Goal: Information Seeking & Learning: Learn about a topic

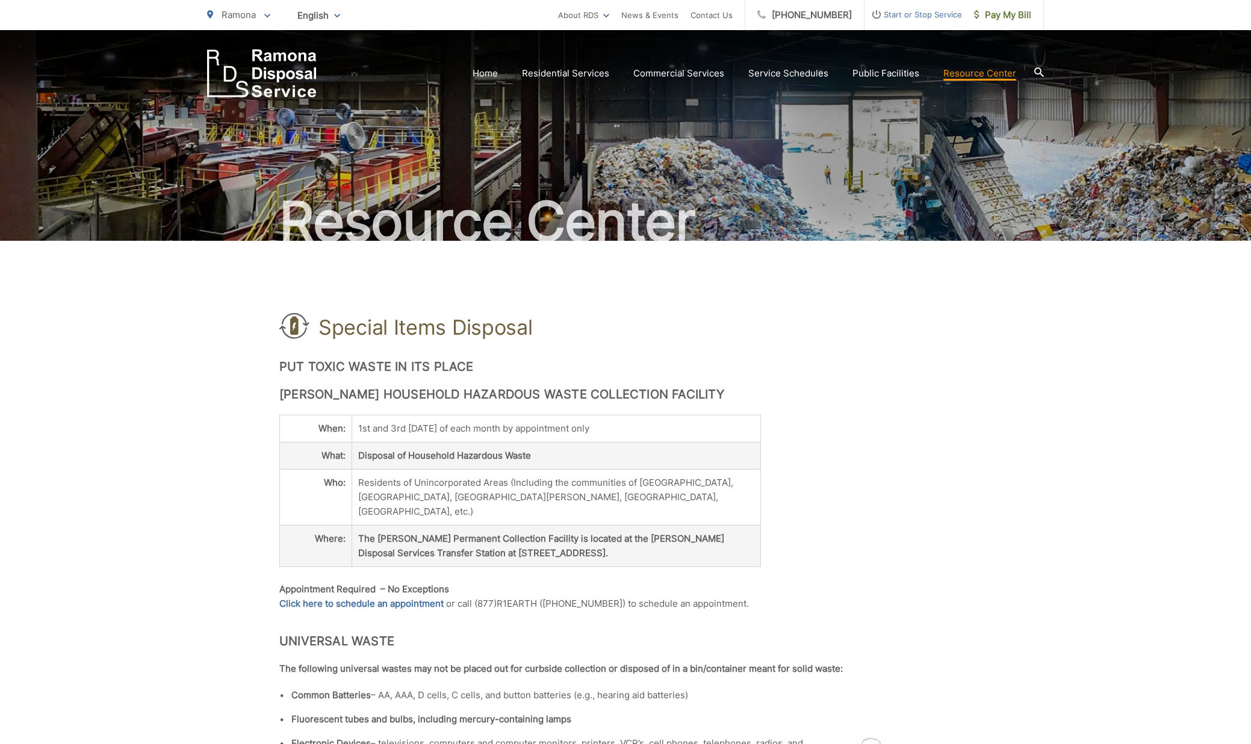
drag, startPoint x: 358, startPoint y: 427, endPoint x: 621, endPoint y: 432, distance: 263.2
click at [621, 432] on td "1st and 3rd Saturday of each month by appointment only" at bounding box center [556, 428] width 409 height 27
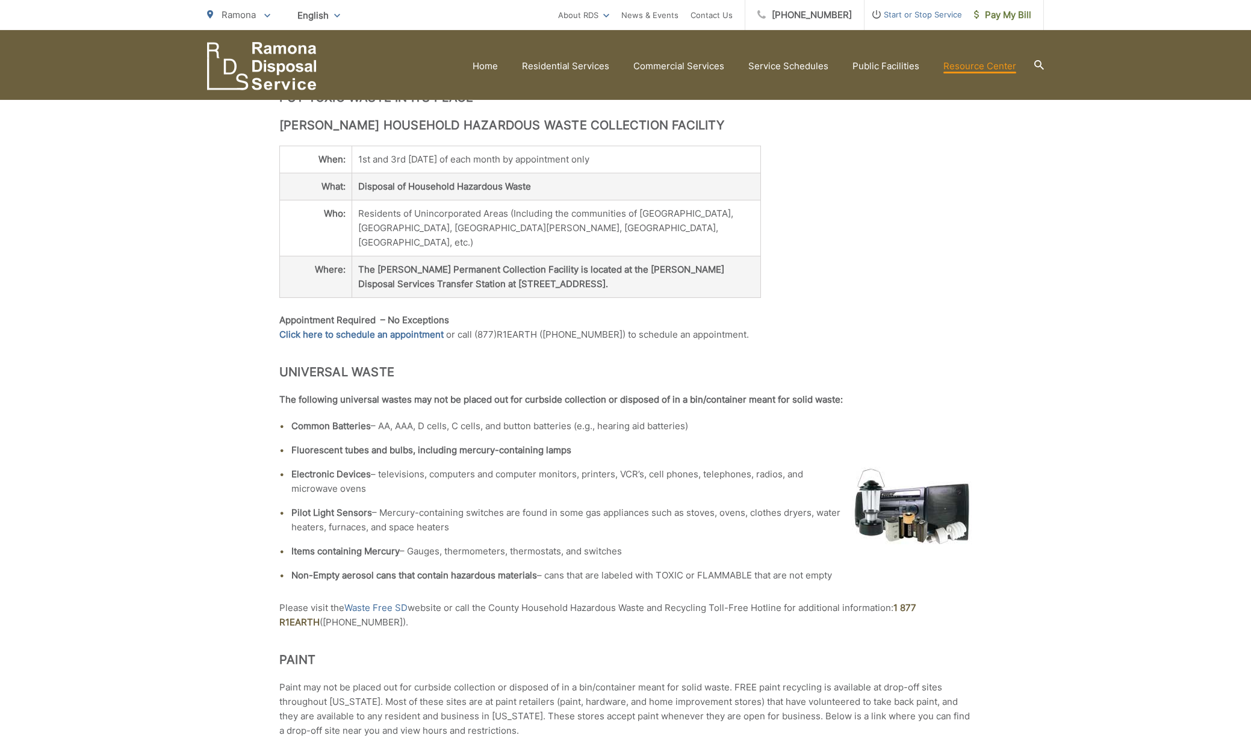
scroll to position [307, 0]
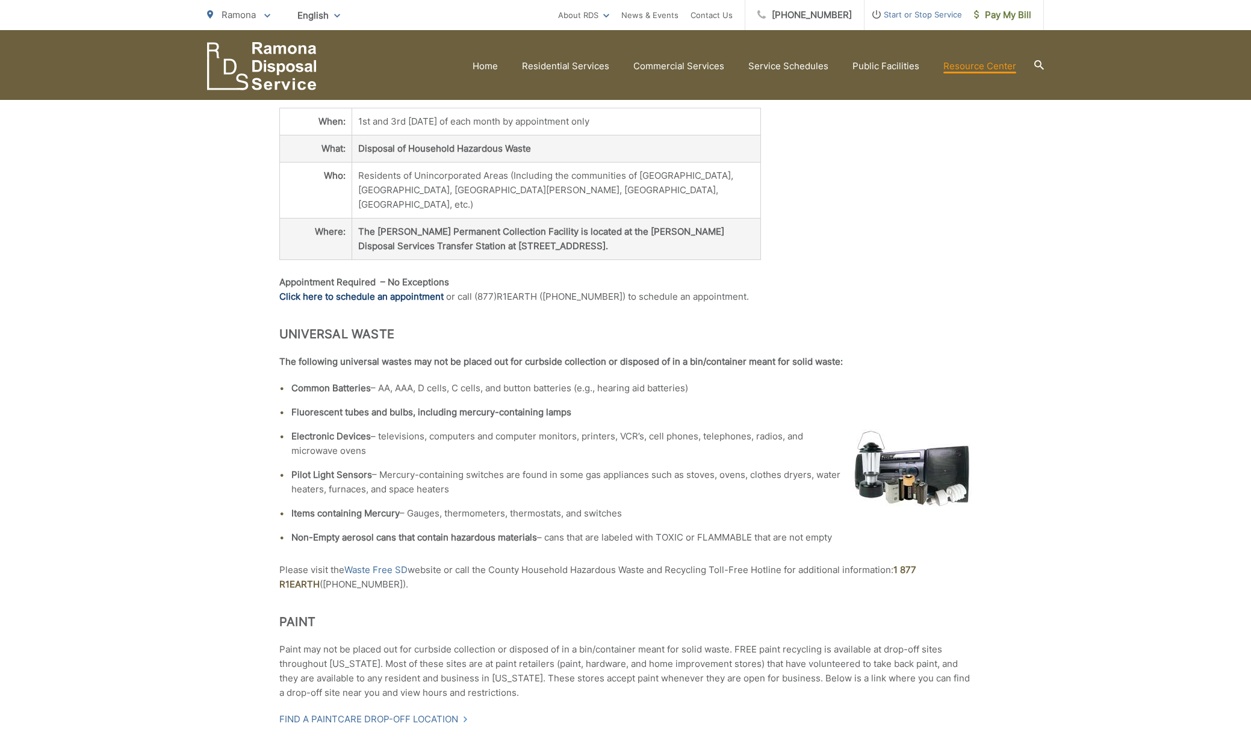
click at [357, 290] on link "Click here to schedule an appointment" at bounding box center [361, 297] width 164 height 14
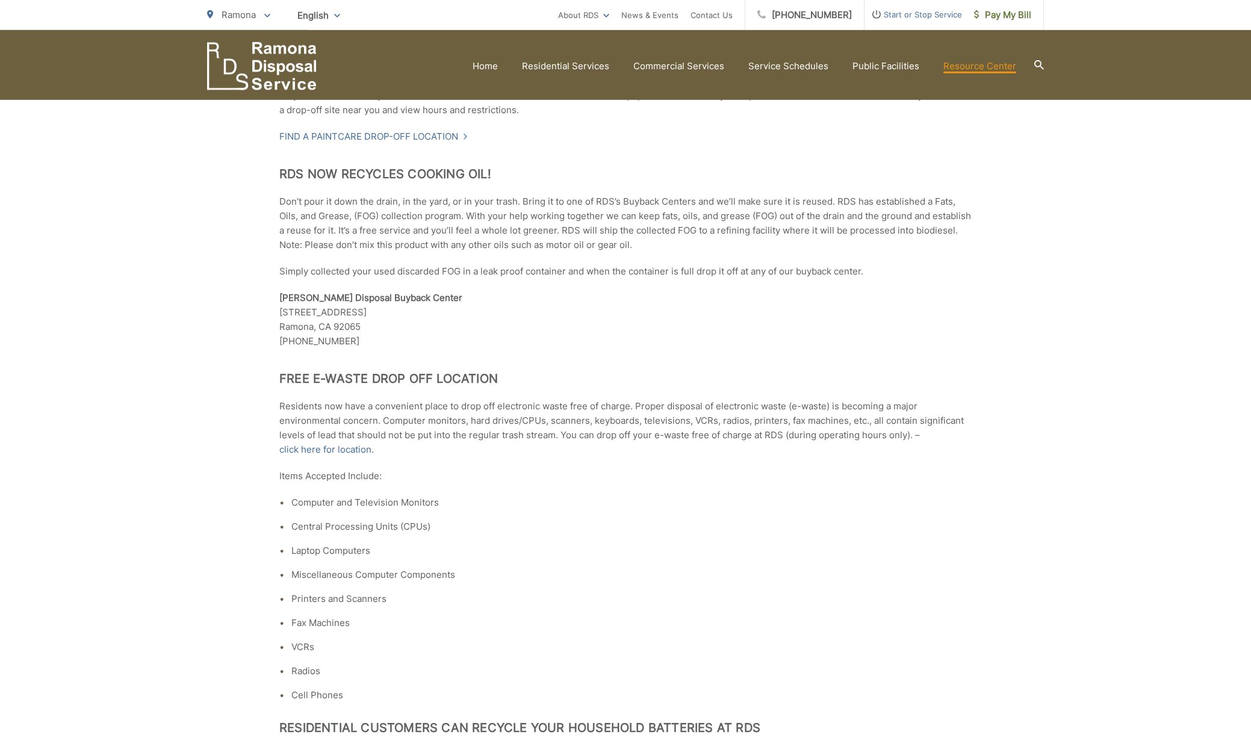
scroll to position [983, 0]
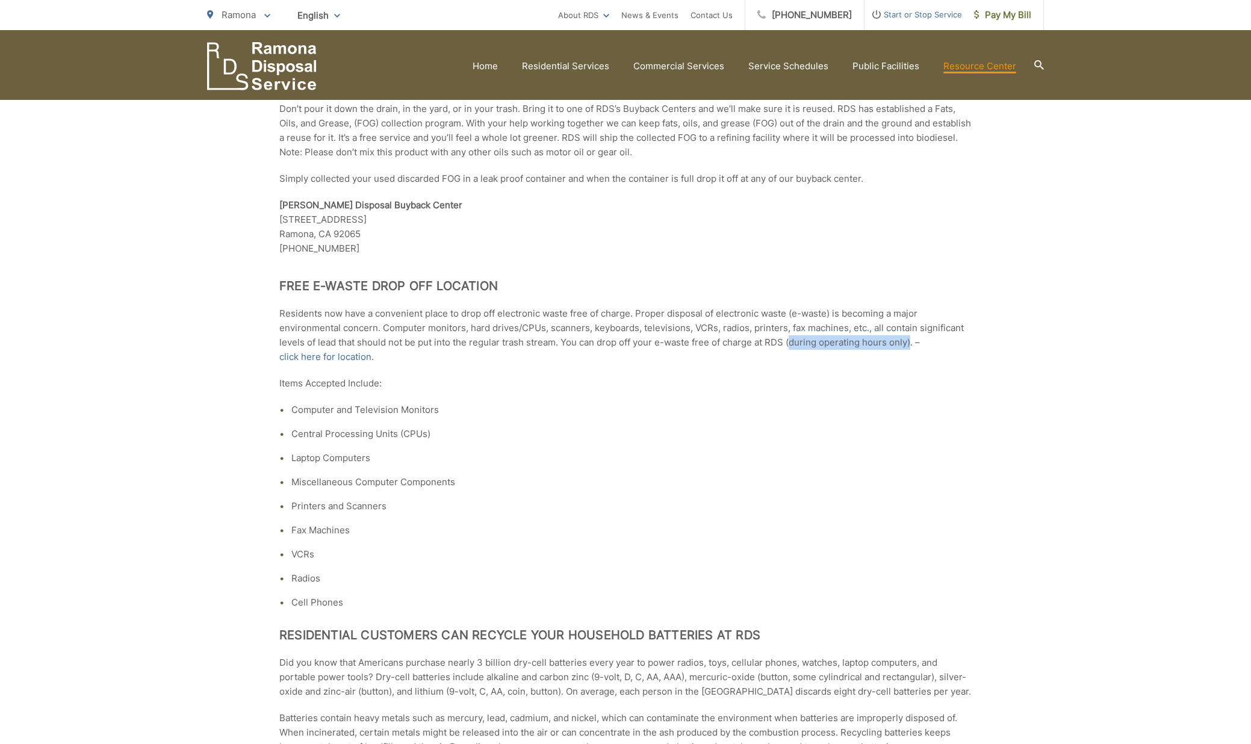
drag, startPoint x: 792, startPoint y: 328, endPoint x: 910, endPoint y: 326, distance: 118.6
click at [910, 326] on p "Residents now have a convenient place to drop off electronic waste free of char…" at bounding box center [625, 335] width 692 height 58
click at [327, 350] on link "click here for location" at bounding box center [325, 357] width 92 height 14
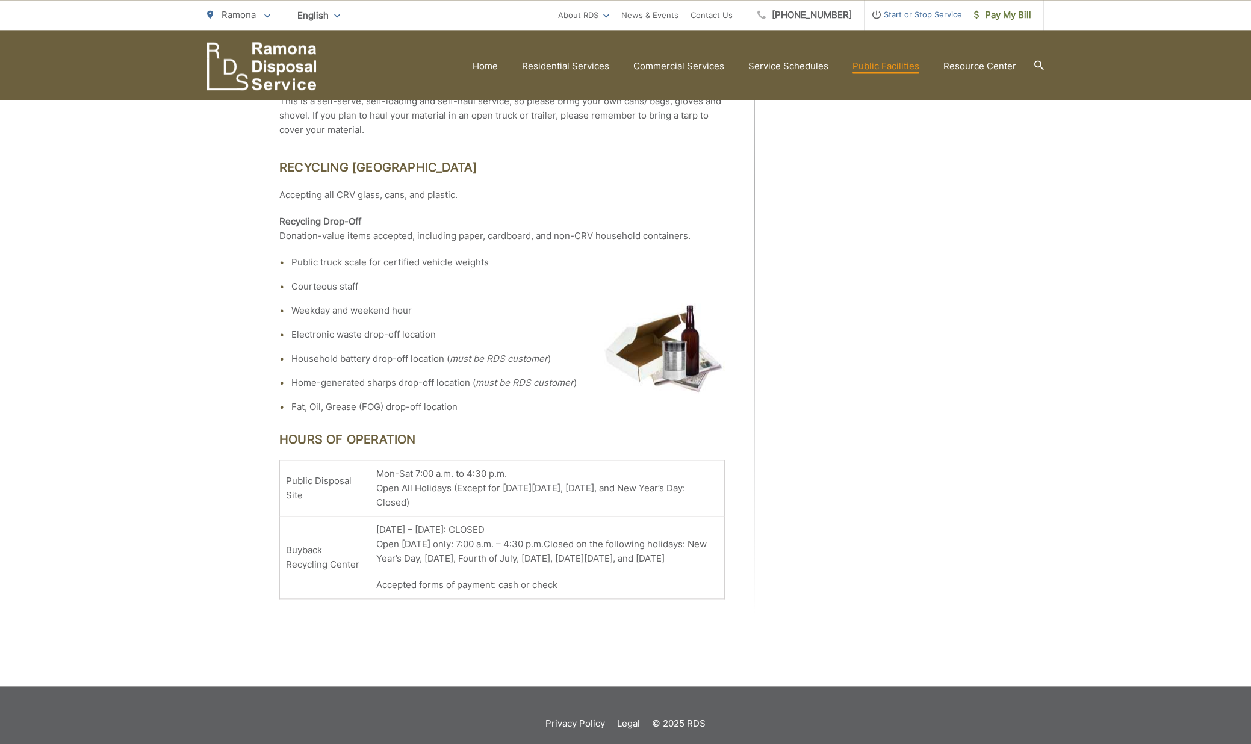
scroll to position [653, 0]
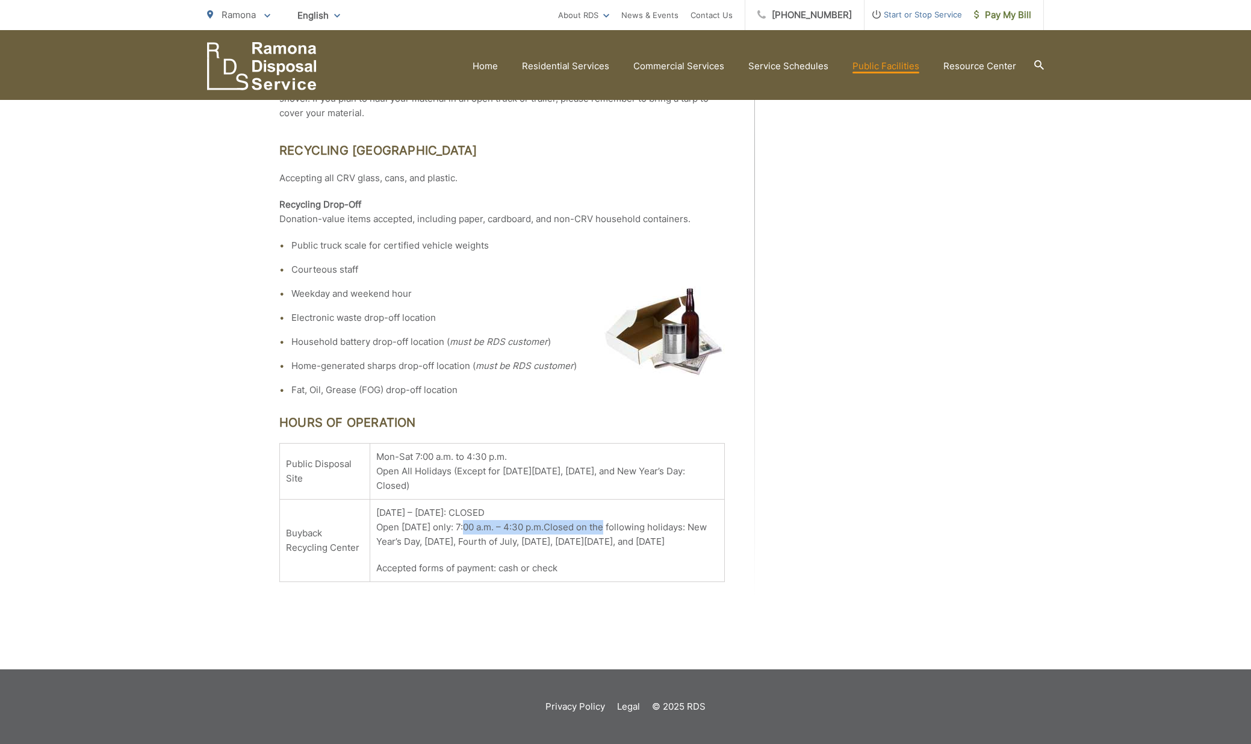
drag, startPoint x: 456, startPoint y: 513, endPoint x: 596, endPoint y: 512, distance: 139.7
click at [596, 512] on td "Sunday – Friday: CLOSED Open Saturday only: 7:00 a.m. – 4:30 p.m.Closed on the …" at bounding box center [547, 541] width 355 height 82
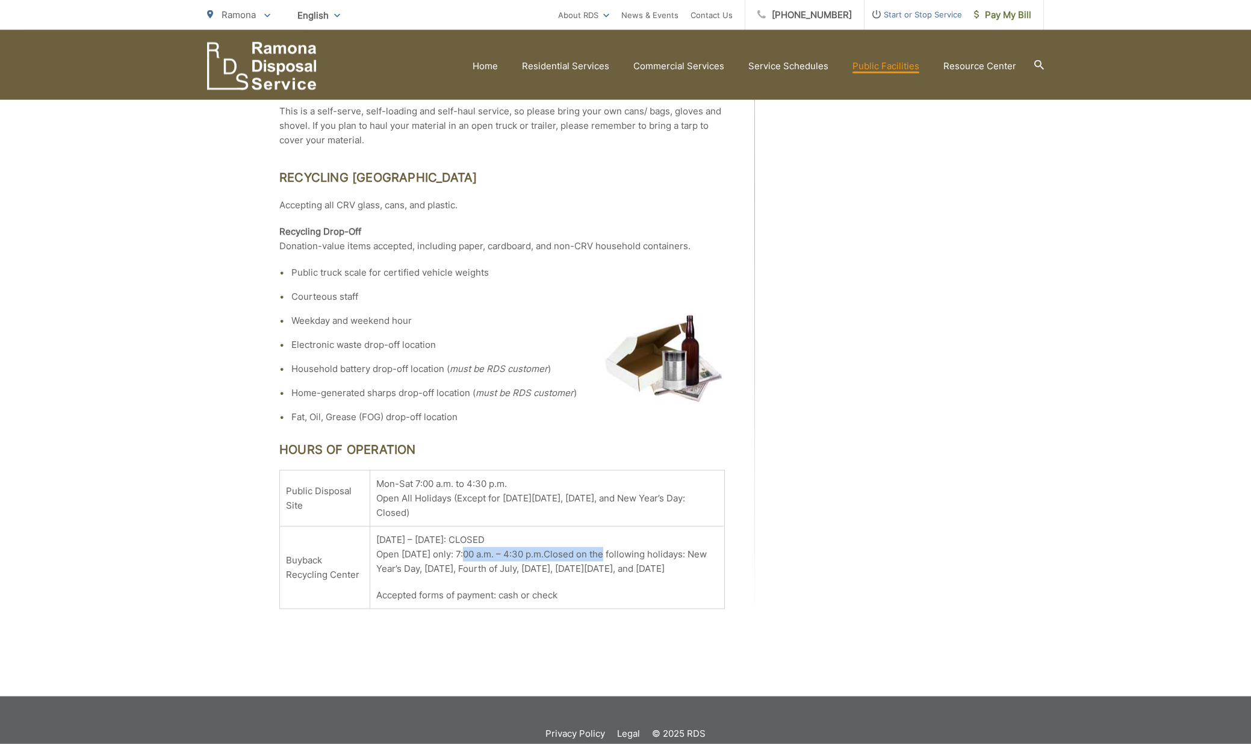
scroll to position [591, 0]
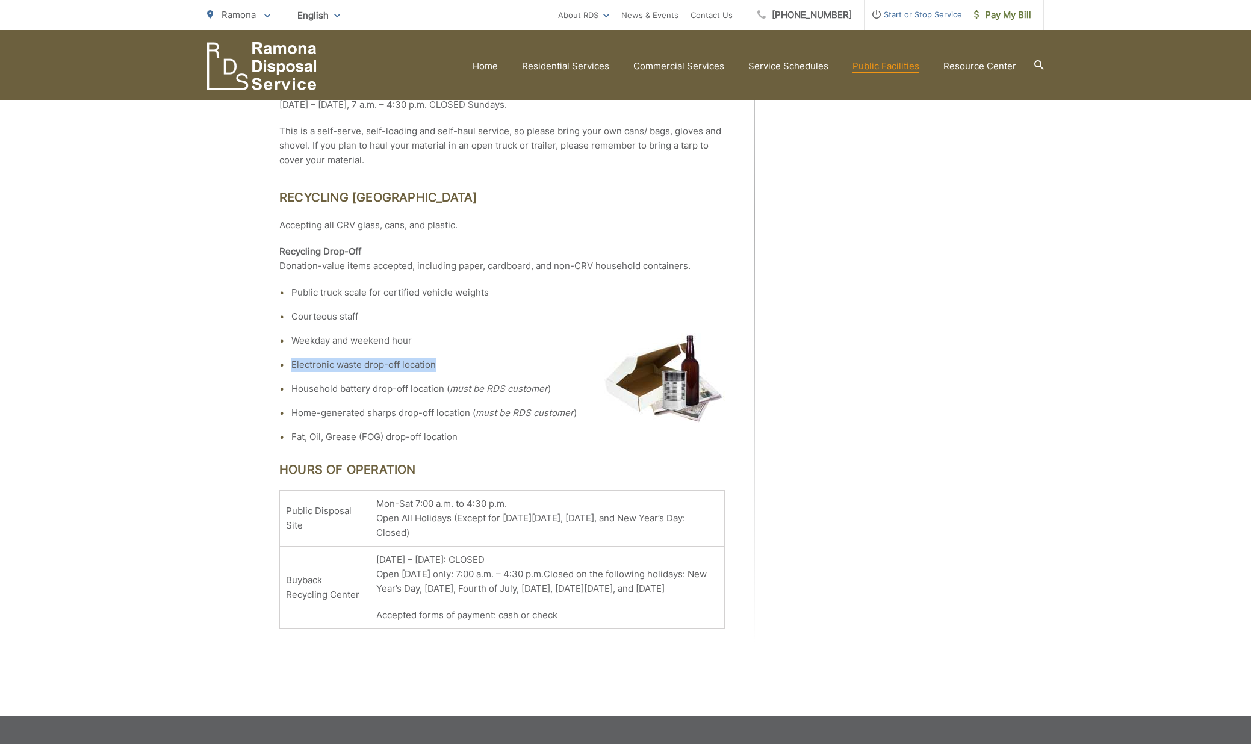
drag, startPoint x: 293, startPoint y: 365, endPoint x: 460, endPoint y: 365, distance: 167.4
click at [460, 365] on li "Electronic waste drop-off location" at bounding box center [508, 365] width 434 height 14
drag, startPoint x: 292, startPoint y: 437, endPoint x: 471, endPoint y: 437, distance: 179.4
click at [471, 437] on li "Fat, Oil, Grease (FOG) drop-off location" at bounding box center [508, 437] width 434 height 14
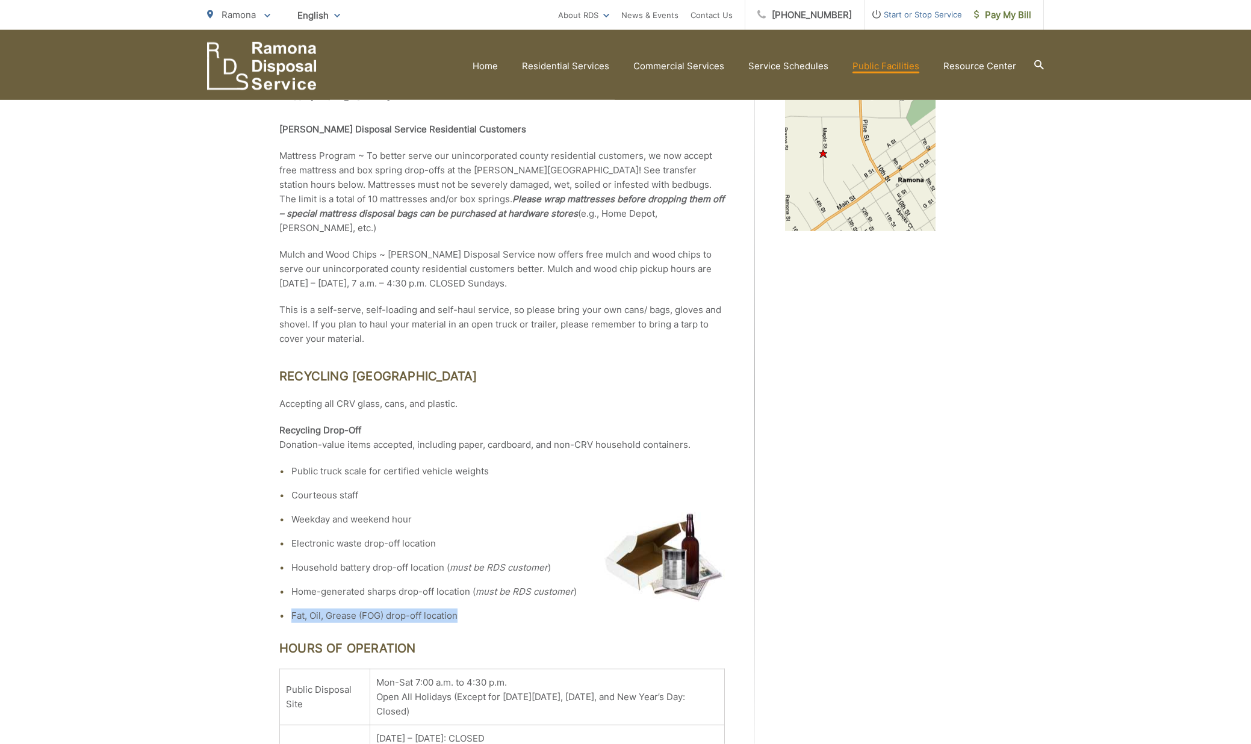
scroll to position [407, 0]
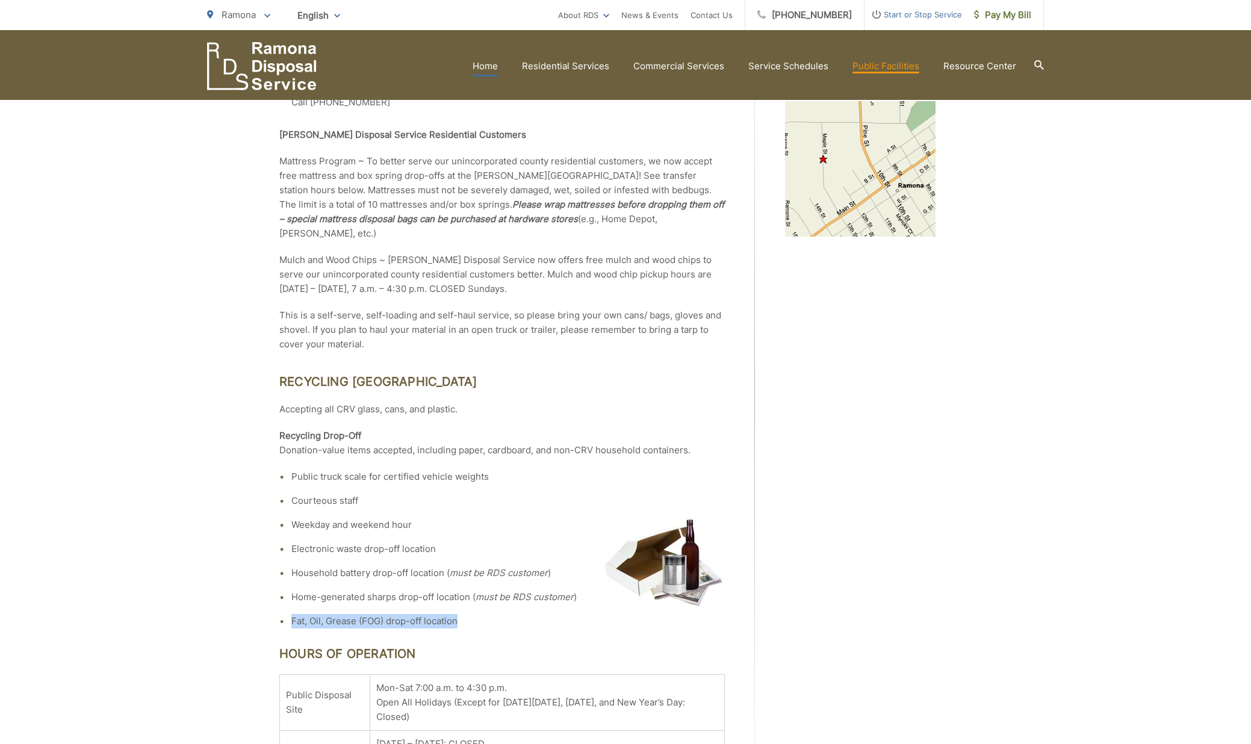
click at [490, 65] on link "Home" at bounding box center [485, 66] width 25 height 14
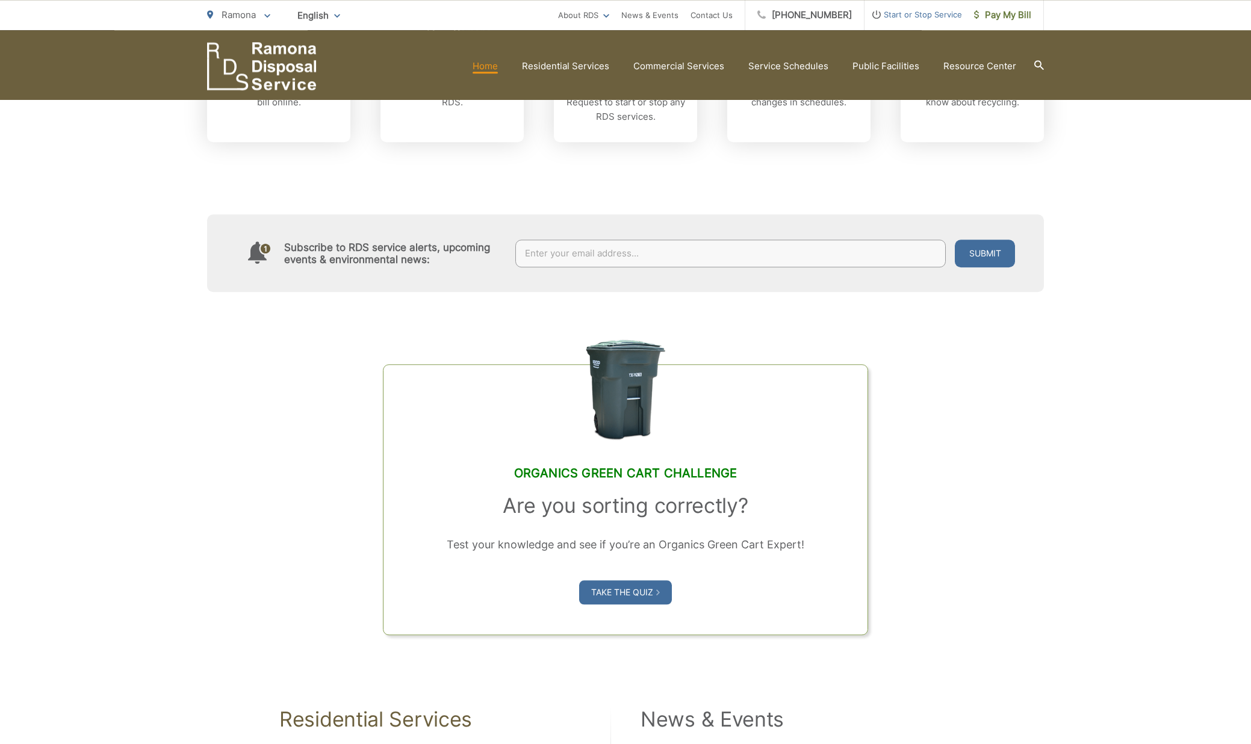
scroll to position [413, 0]
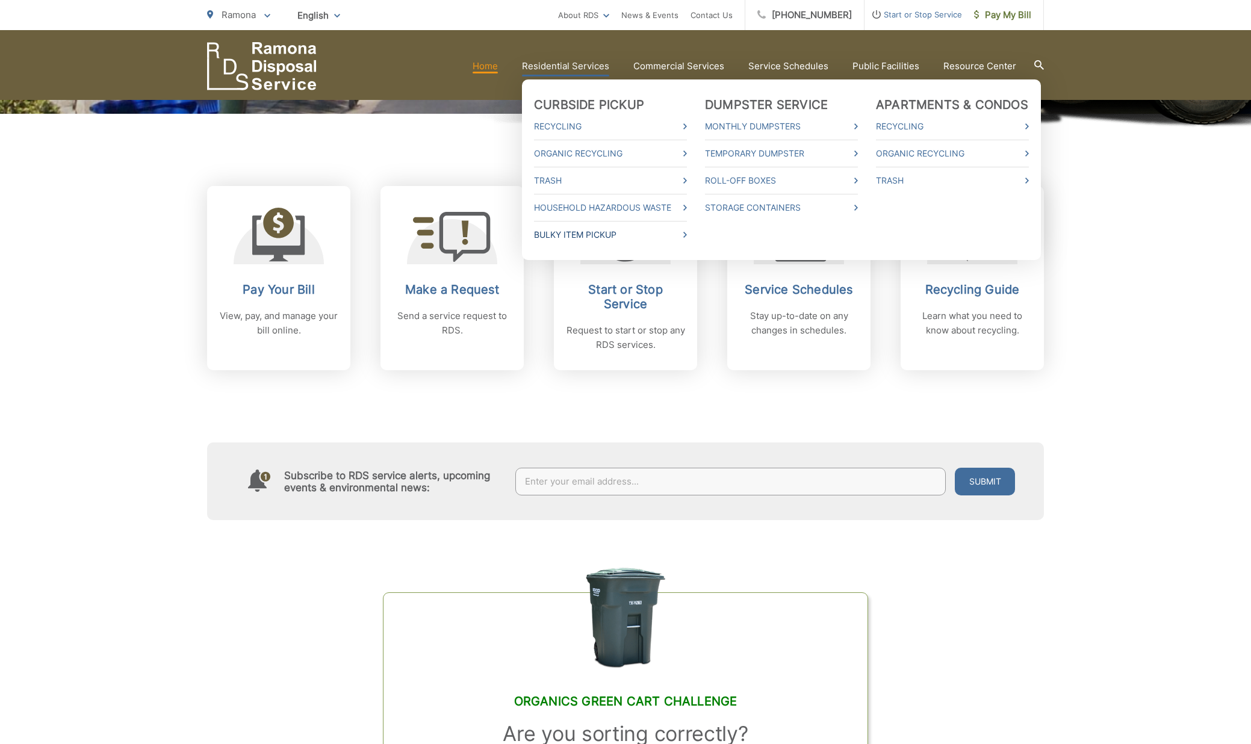
click at [571, 232] on link "Bulky Item Pickup" at bounding box center [610, 235] width 153 height 14
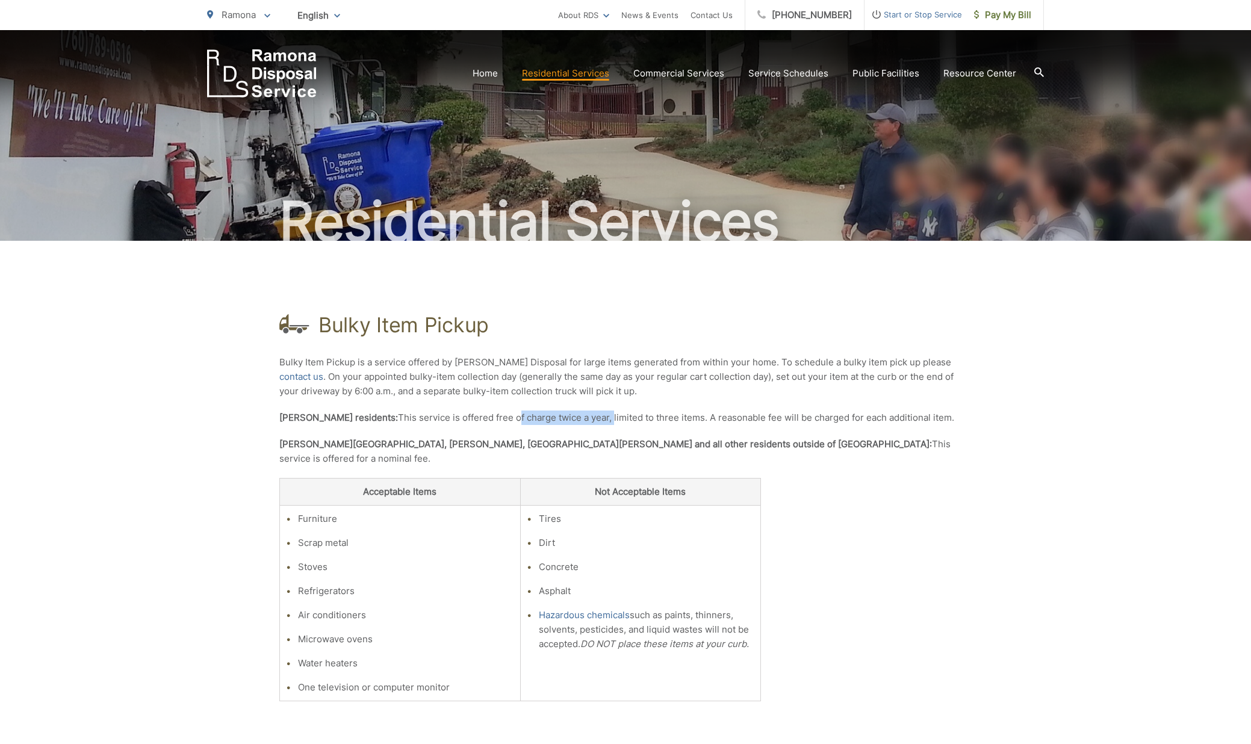
drag, startPoint x: 484, startPoint y: 417, endPoint x: 579, endPoint y: 419, distance: 95.8
click at [579, 419] on p "Ramona residents: This service is offered free of charge twice a year, limited …" at bounding box center [625, 418] width 692 height 14
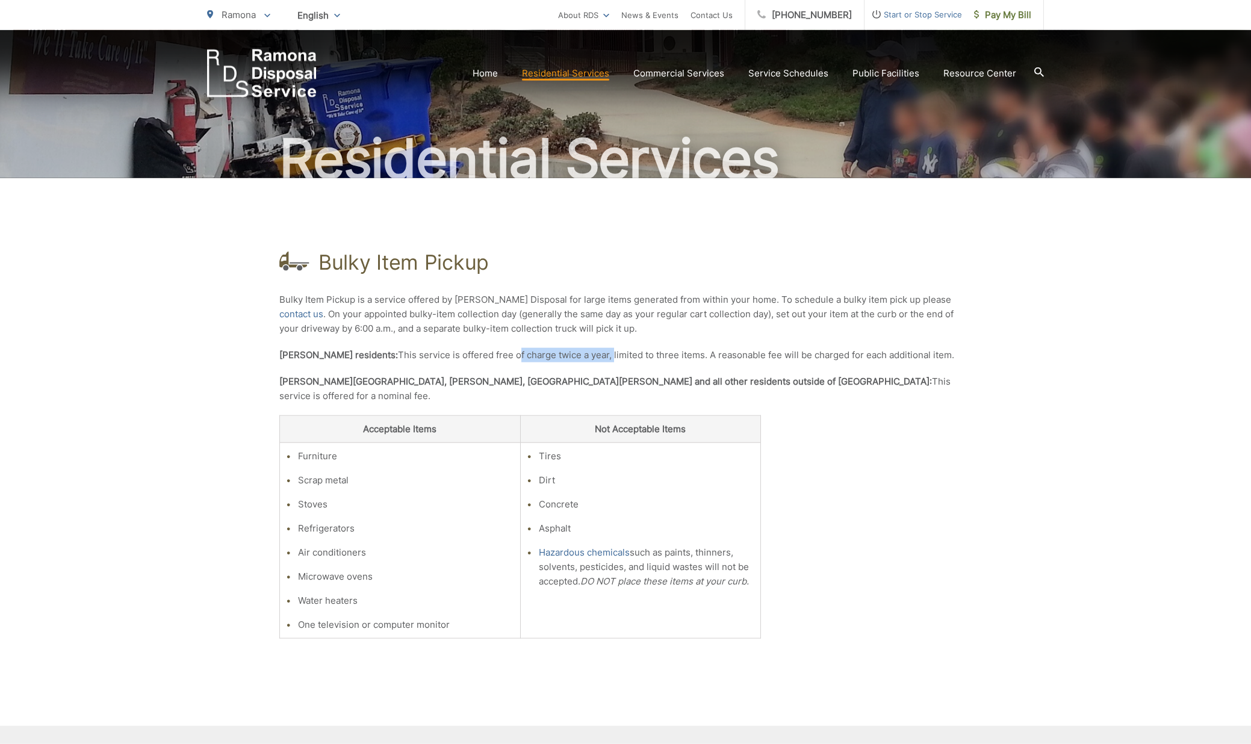
scroll to position [123, 0]
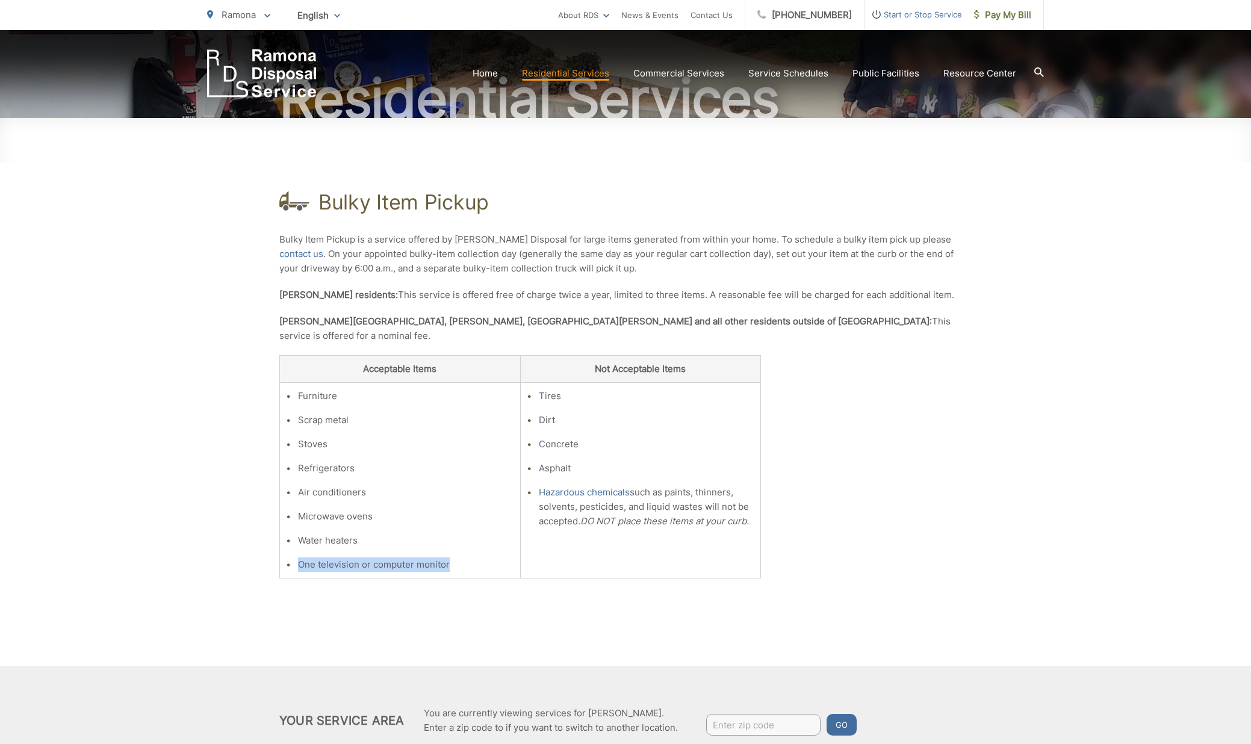
drag, startPoint x: 298, startPoint y: 552, endPoint x: 472, endPoint y: 560, distance: 174.2
click at [472, 560] on td "Furniture Scrap metal Stoves Refrigerators Air conditioners Microwave ovens Wat…" at bounding box center [400, 481] width 241 height 196
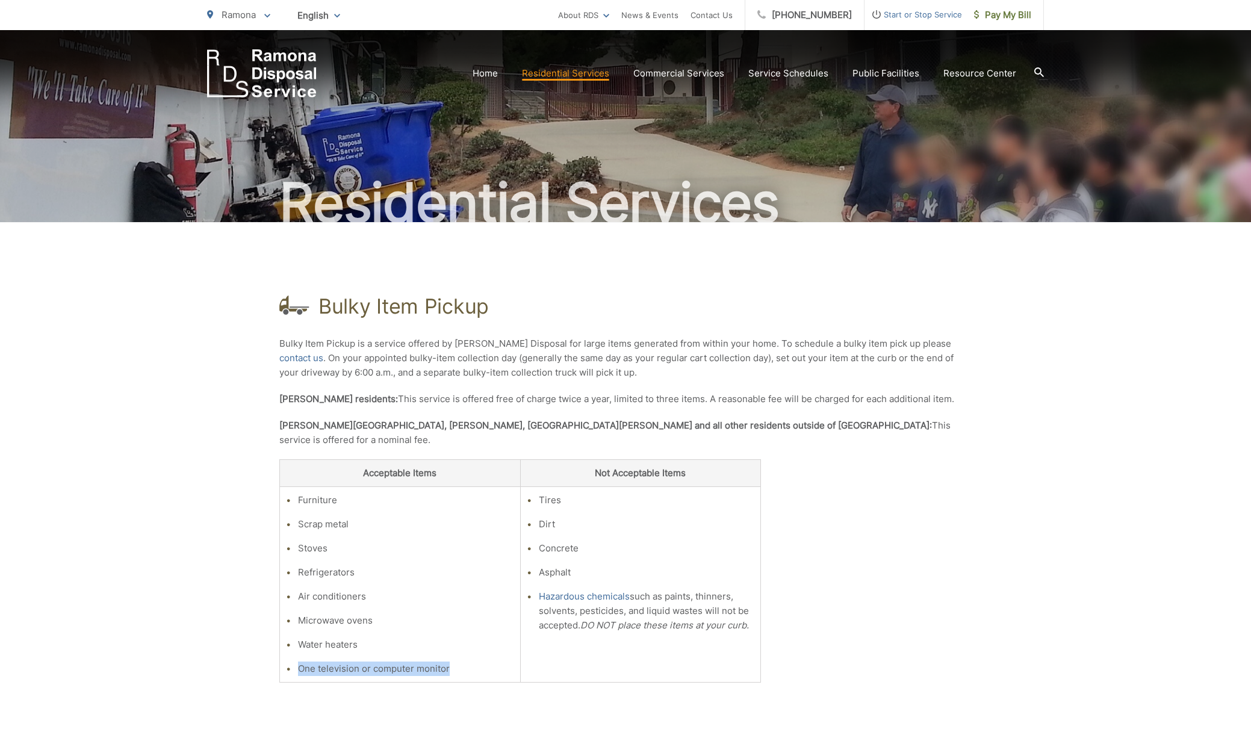
scroll to position [0, 0]
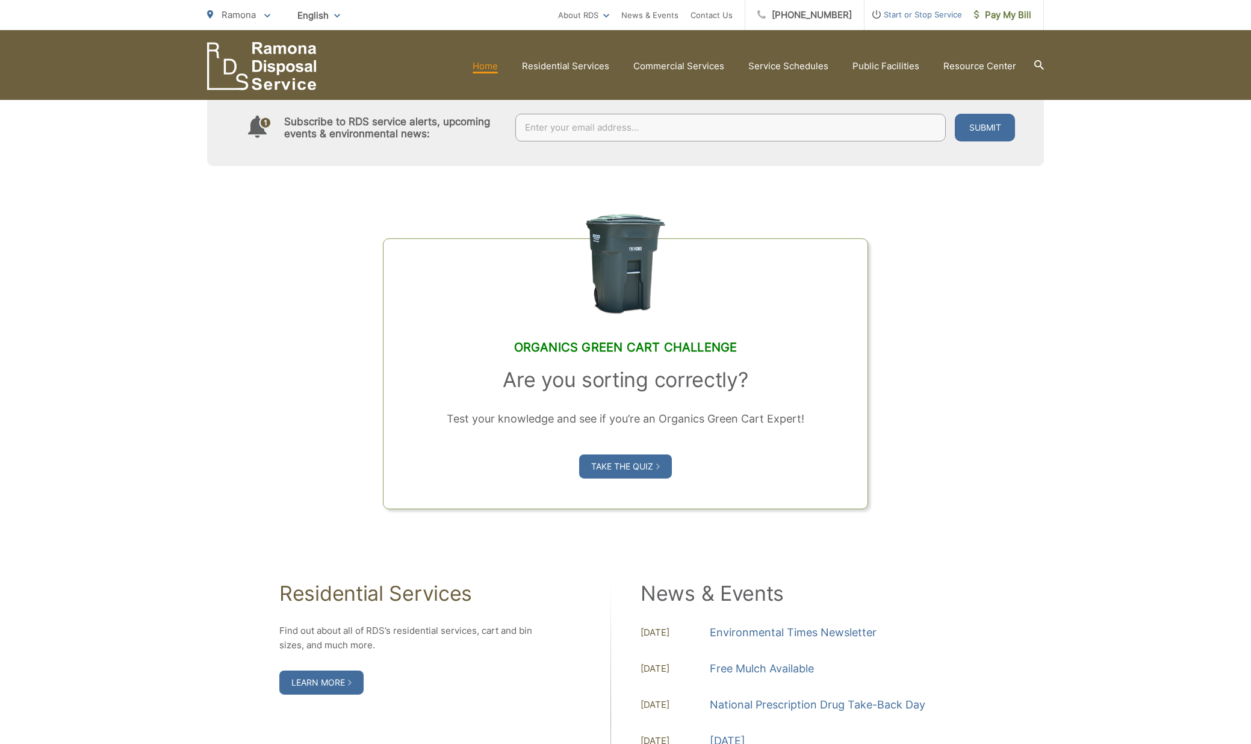
scroll to position [720, 0]
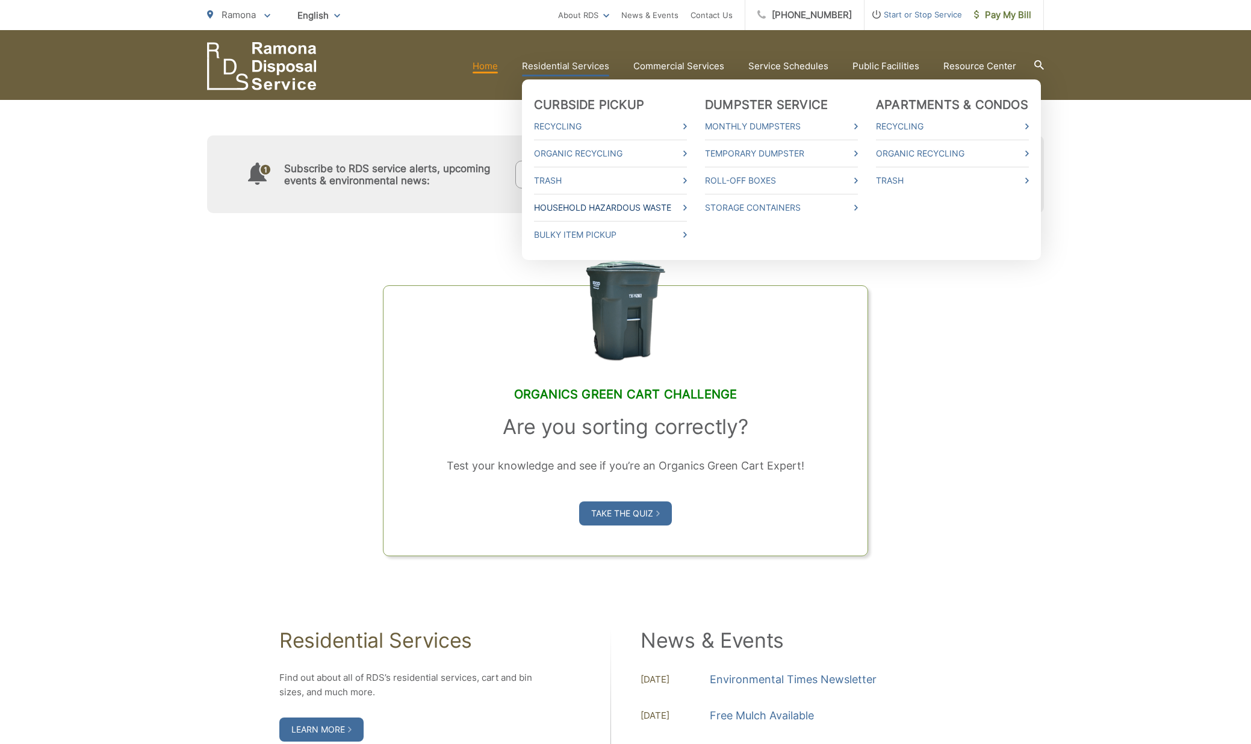
click at [562, 206] on link "Household Hazardous Waste" at bounding box center [610, 208] width 153 height 14
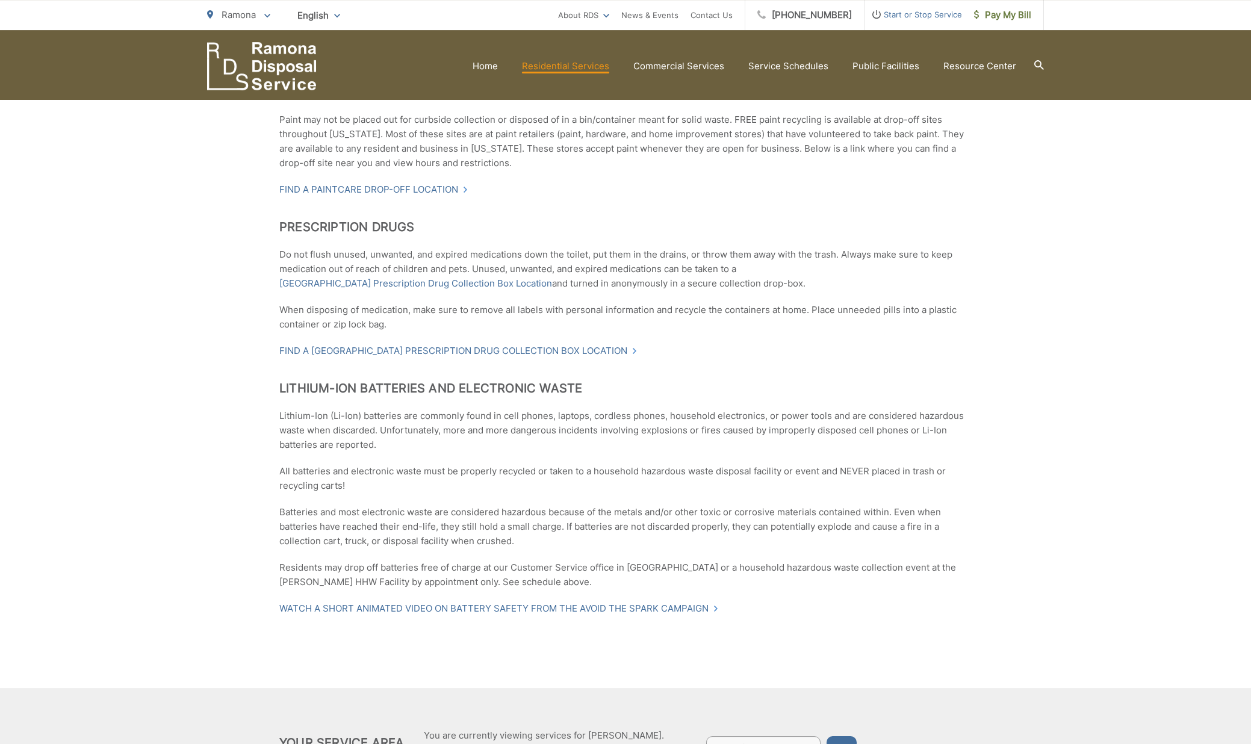
scroll to position [2150, 0]
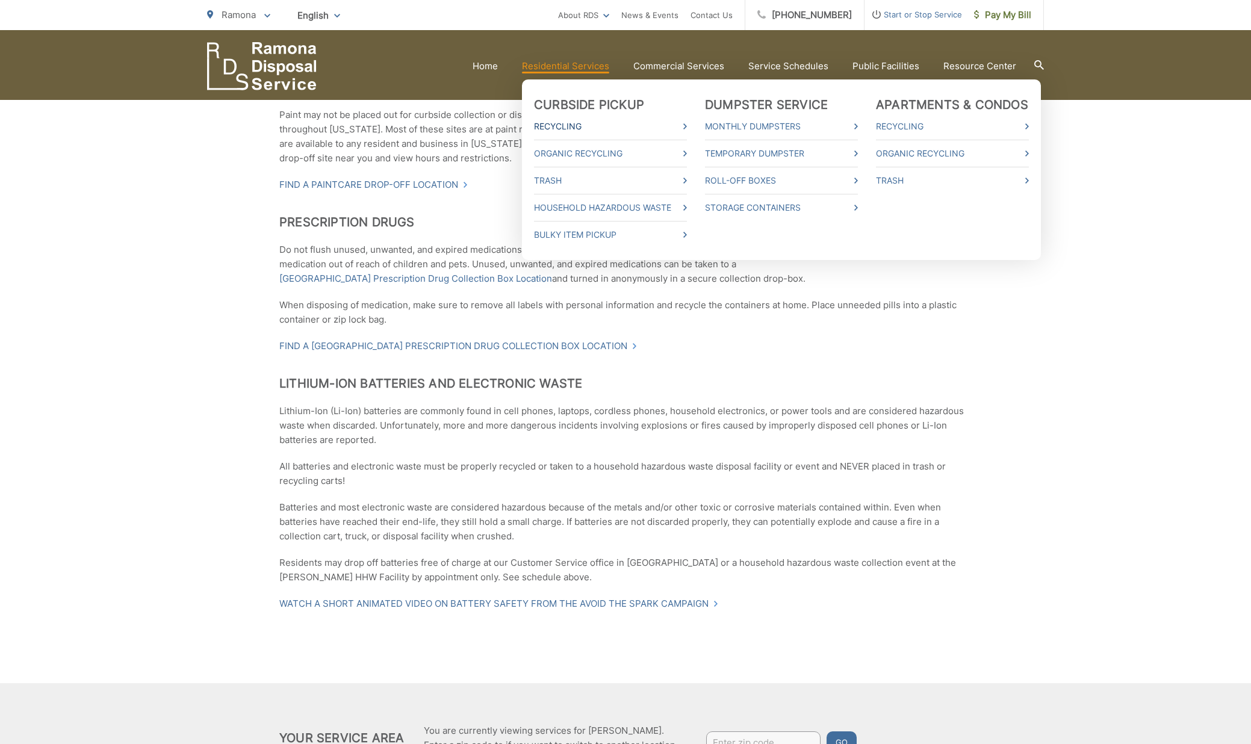
click at [568, 122] on link "Recycling" at bounding box center [610, 126] width 153 height 14
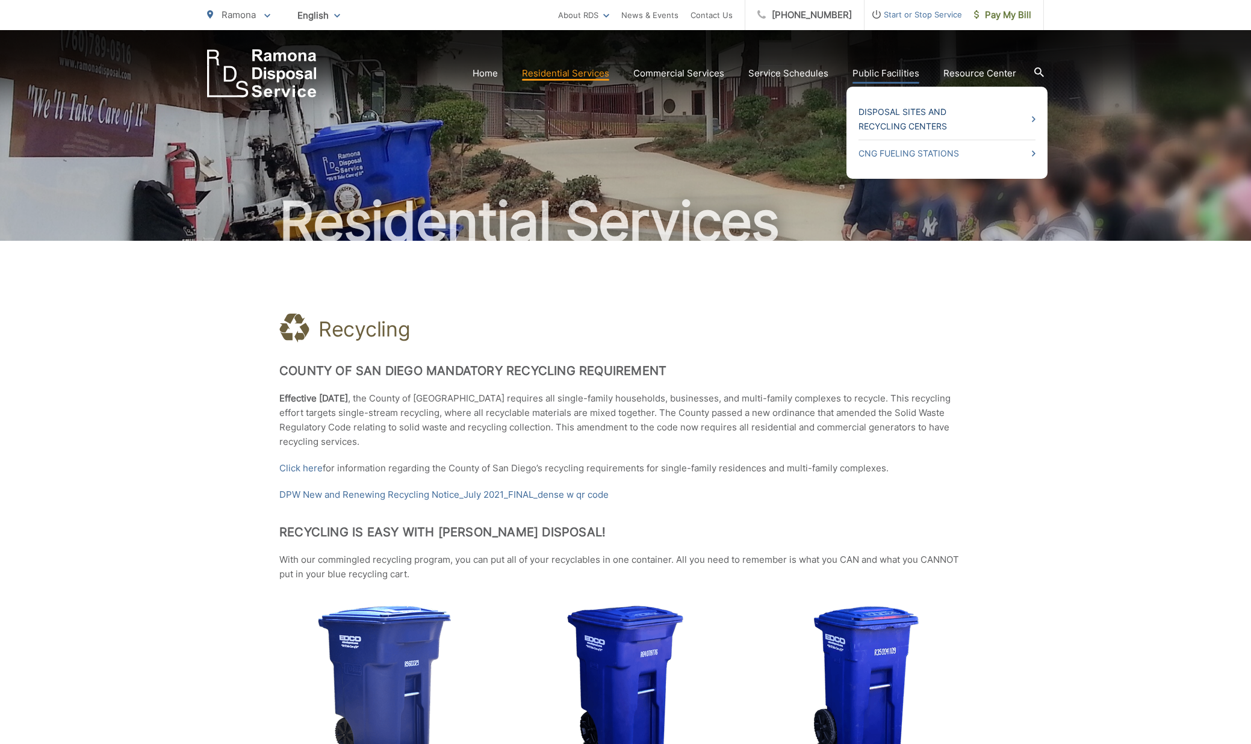
click at [891, 113] on link "Disposal Sites and Recycling Centers" at bounding box center [947, 119] width 177 height 29
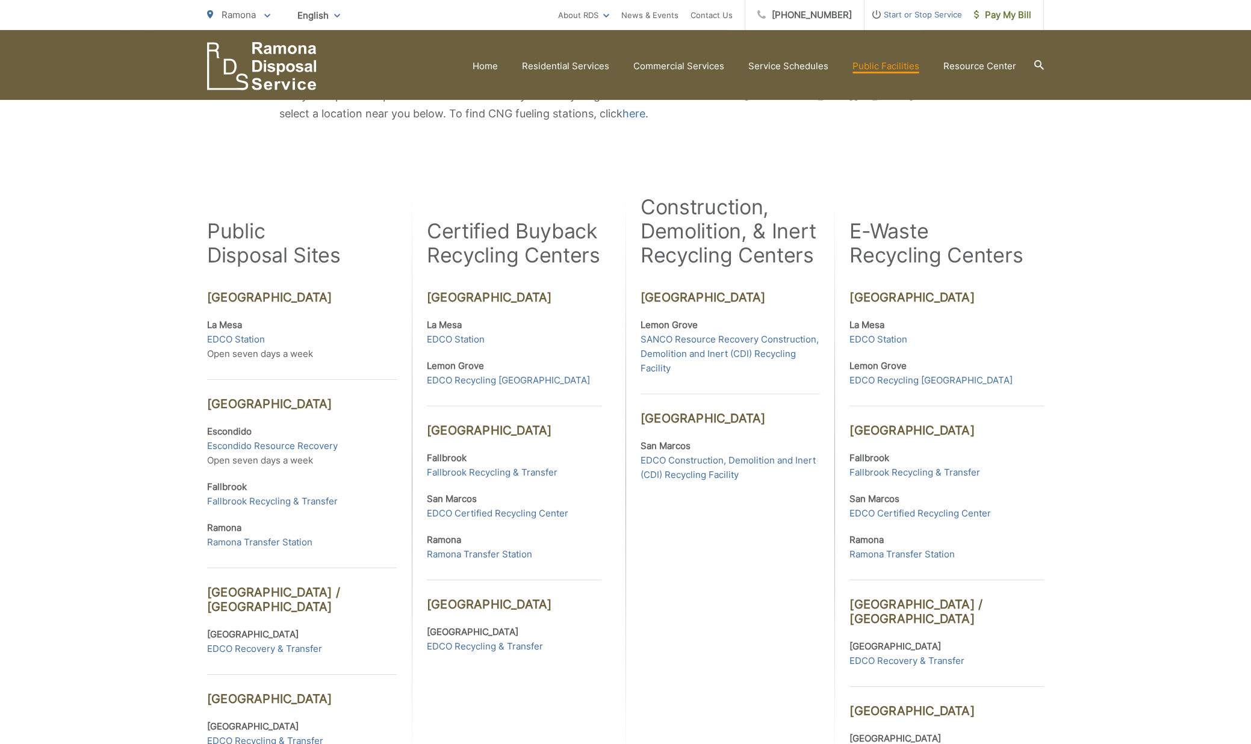
scroll to position [246, 0]
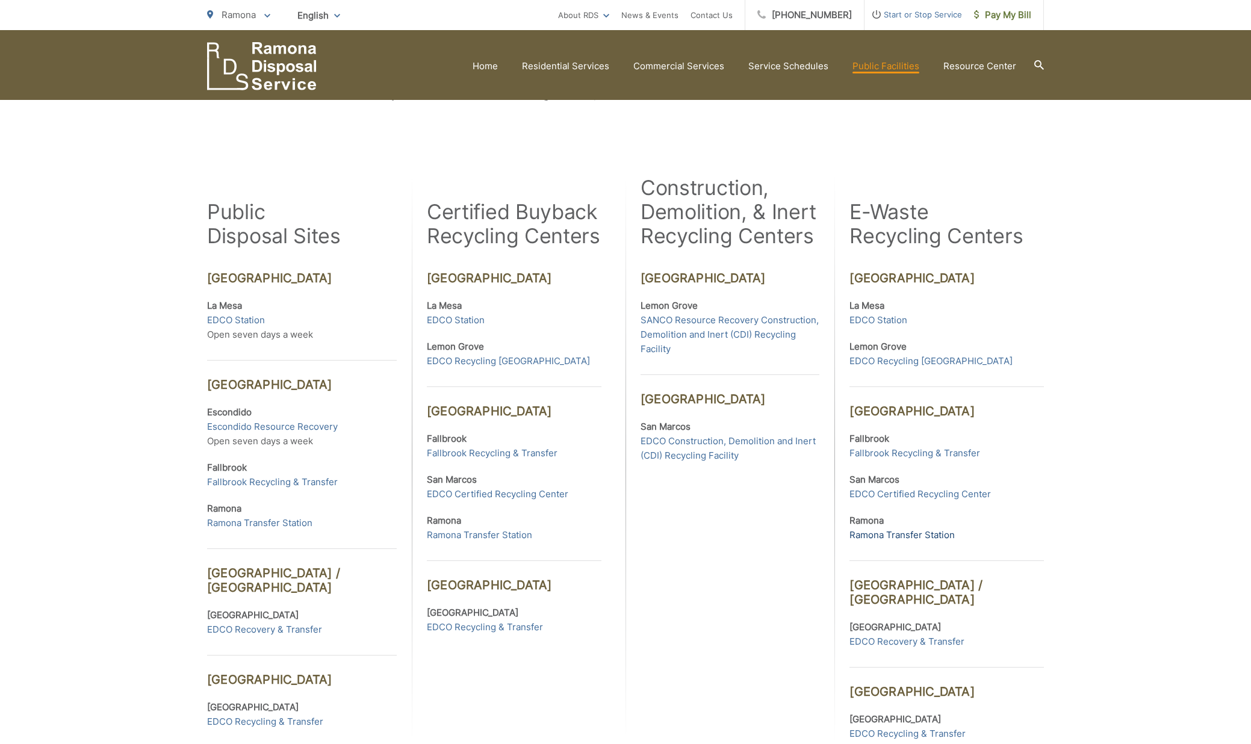
click at [907, 535] on link "Ramona Transfer Station" at bounding box center [902, 535] width 105 height 14
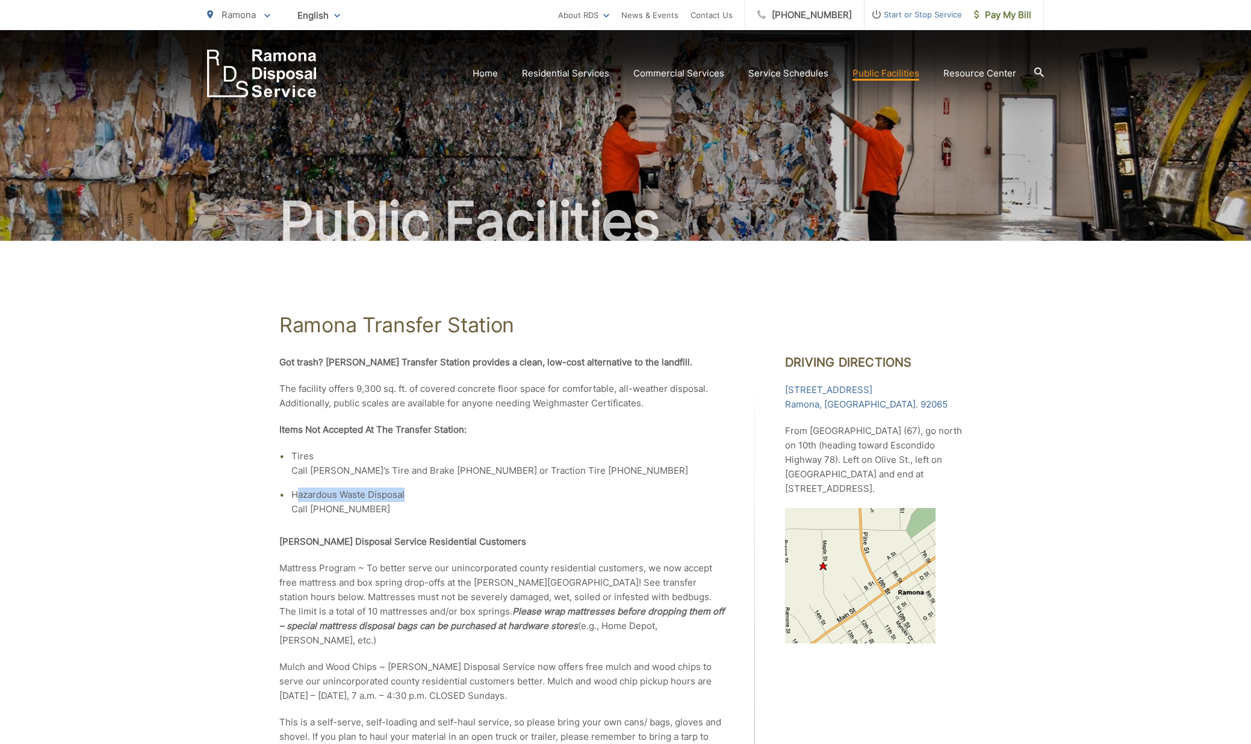
drag, startPoint x: 296, startPoint y: 496, endPoint x: 419, endPoint y: 501, distance: 123.6
click at [419, 501] on li "Hazardous Waste Disposal Call [PHONE_NUMBER]" at bounding box center [508, 502] width 434 height 29
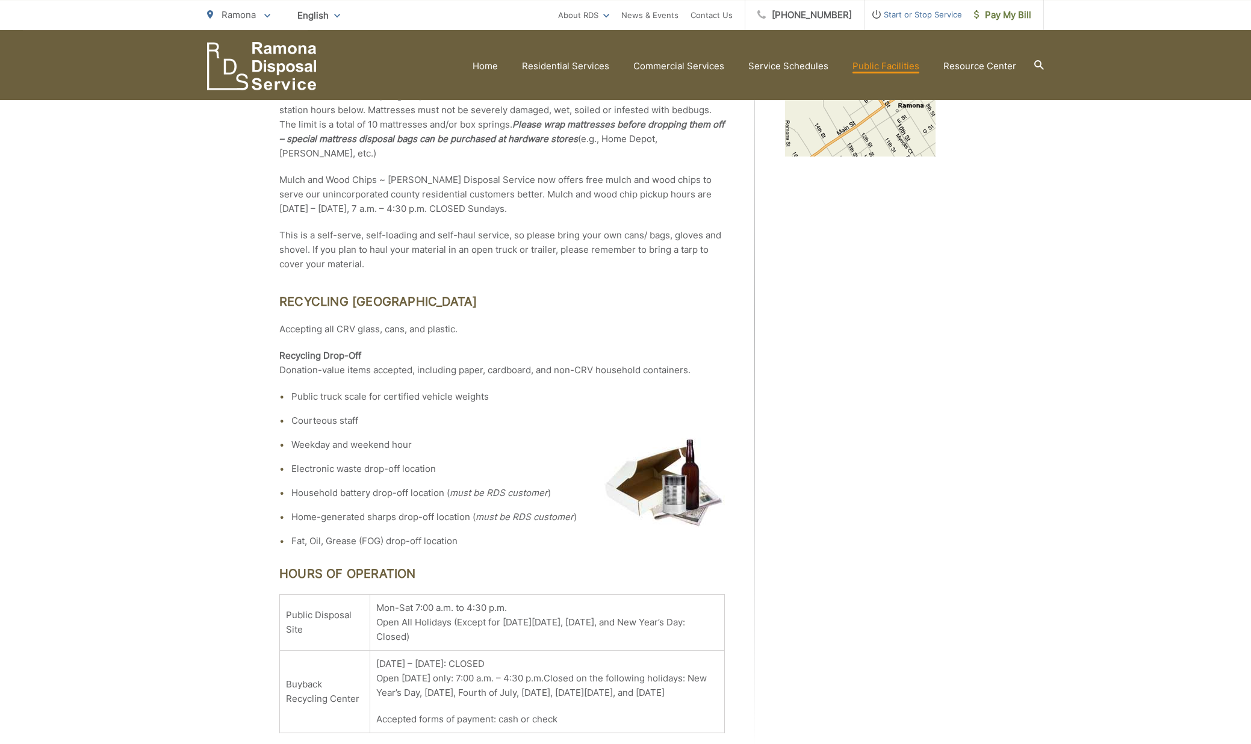
scroll to position [491, 0]
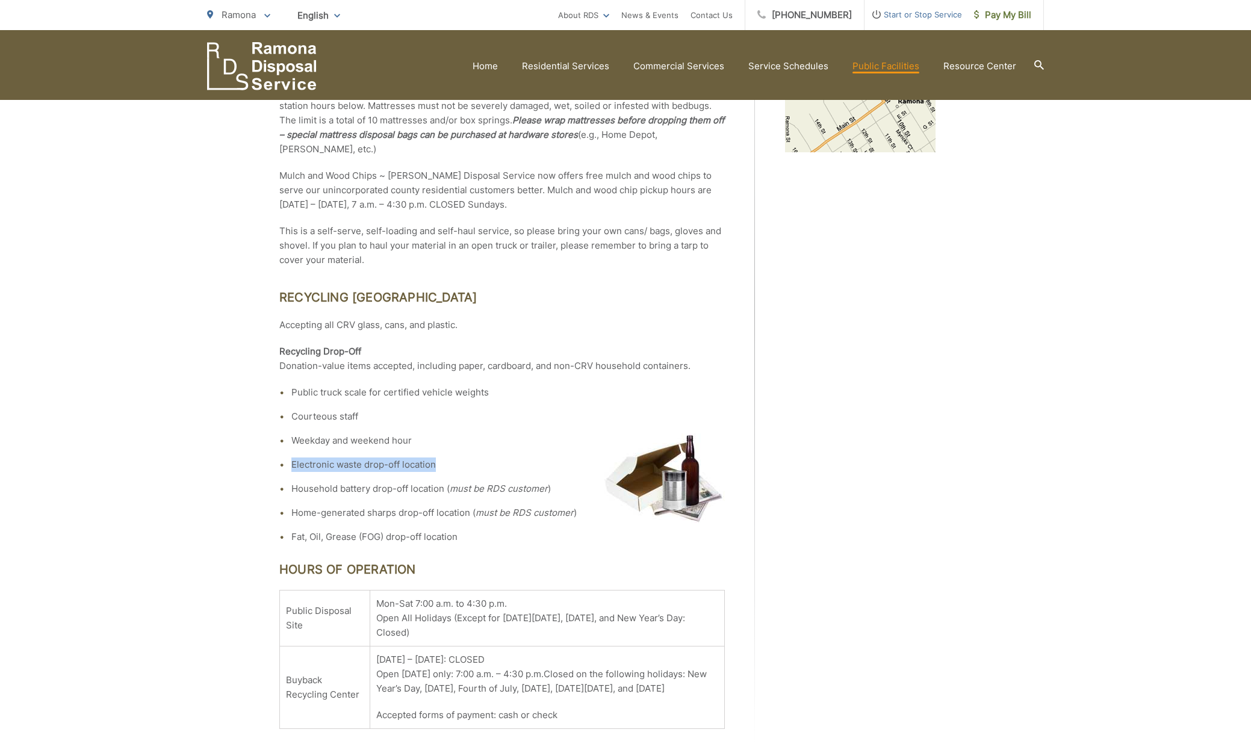
drag, startPoint x: 292, startPoint y: 467, endPoint x: 447, endPoint y: 470, distance: 154.8
click at [447, 470] on li "Electronic waste drop-off location" at bounding box center [508, 465] width 434 height 14
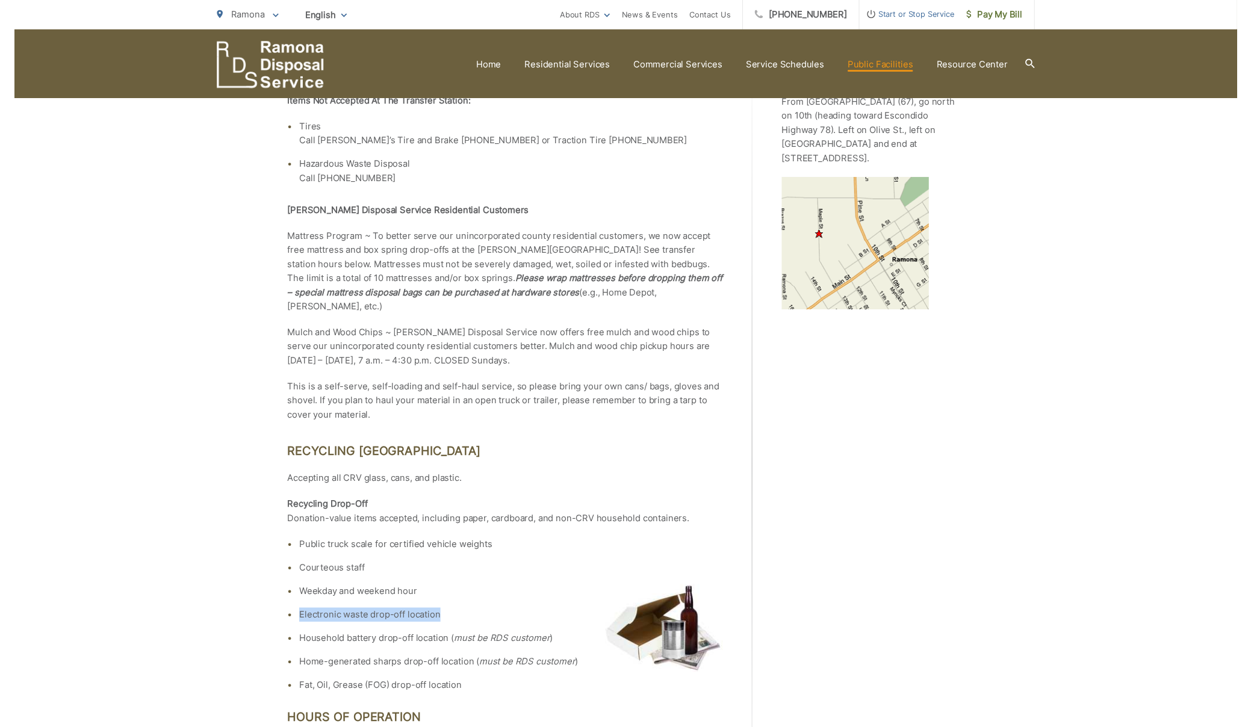
scroll to position [307, 0]
